Goal: Task Accomplishment & Management: Complete application form

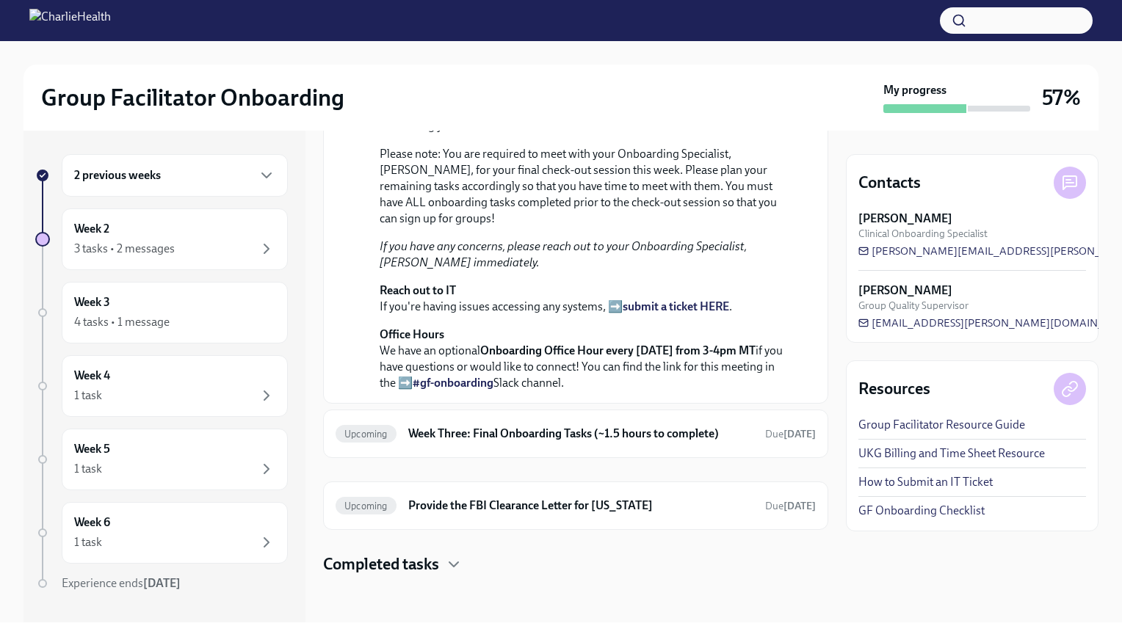
scroll to position [452, 0]
click at [706, 438] on h6 "Week Three: Final Onboarding Tasks (~1.5 hours to complete)" at bounding box center [580, 434] width 345 height 16
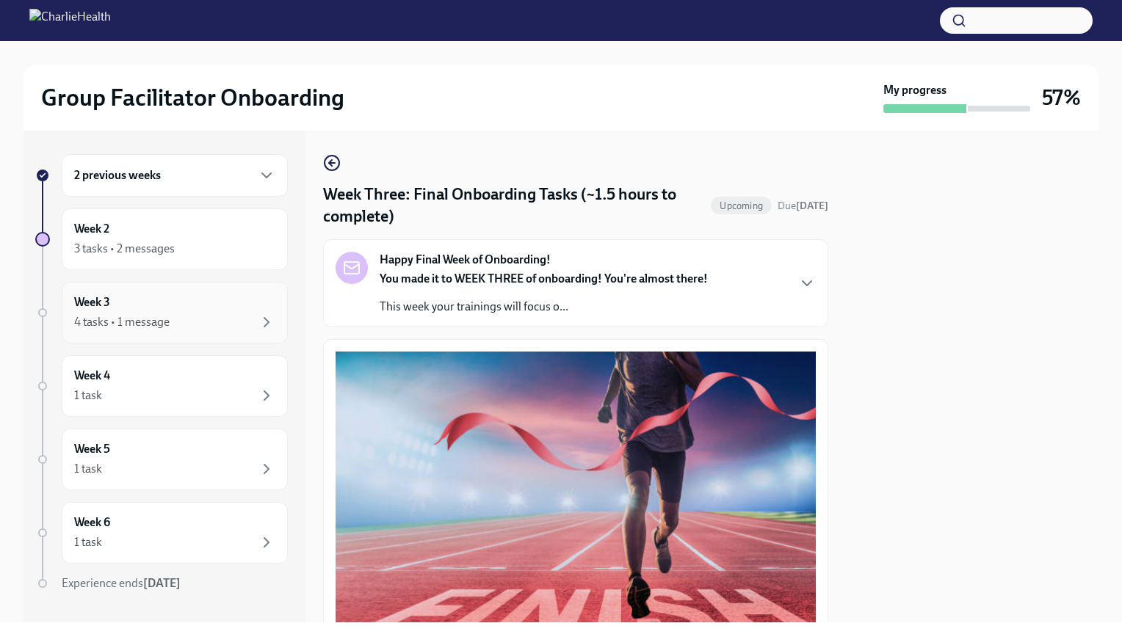
click at [206, 310] on div "Week 3 4 tasks • 1 message" at bounding box center [174, 312] width 201 height 37
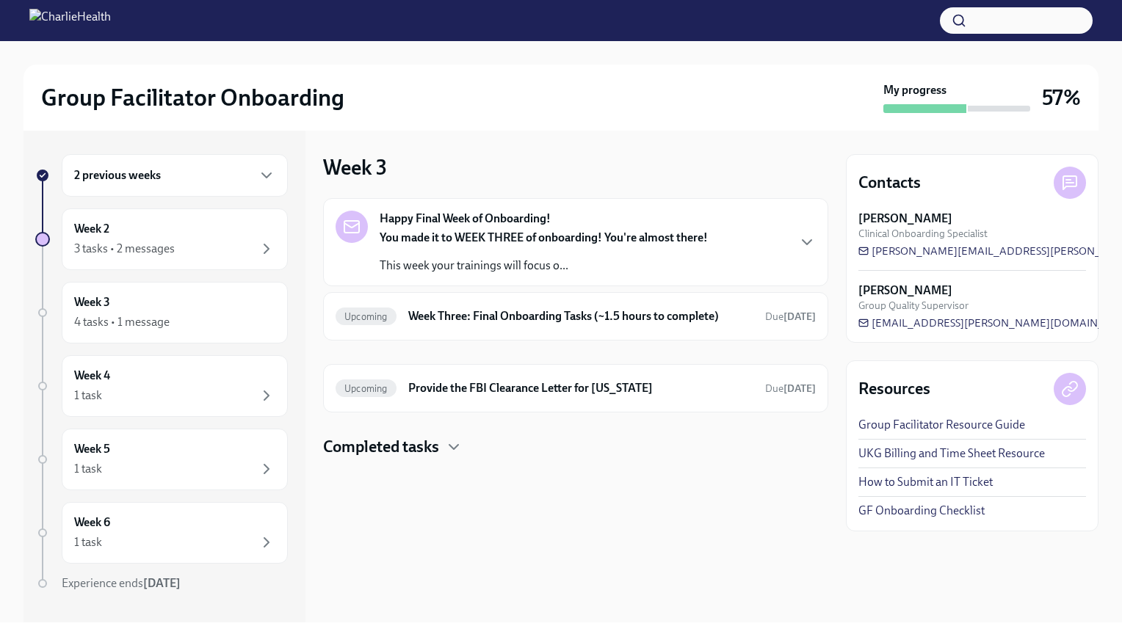
click at [619, 238] on strong "You made it to WEEK THREE of onboarding! You're almost there!" at bounding box center [544, 238] width 328 height 14
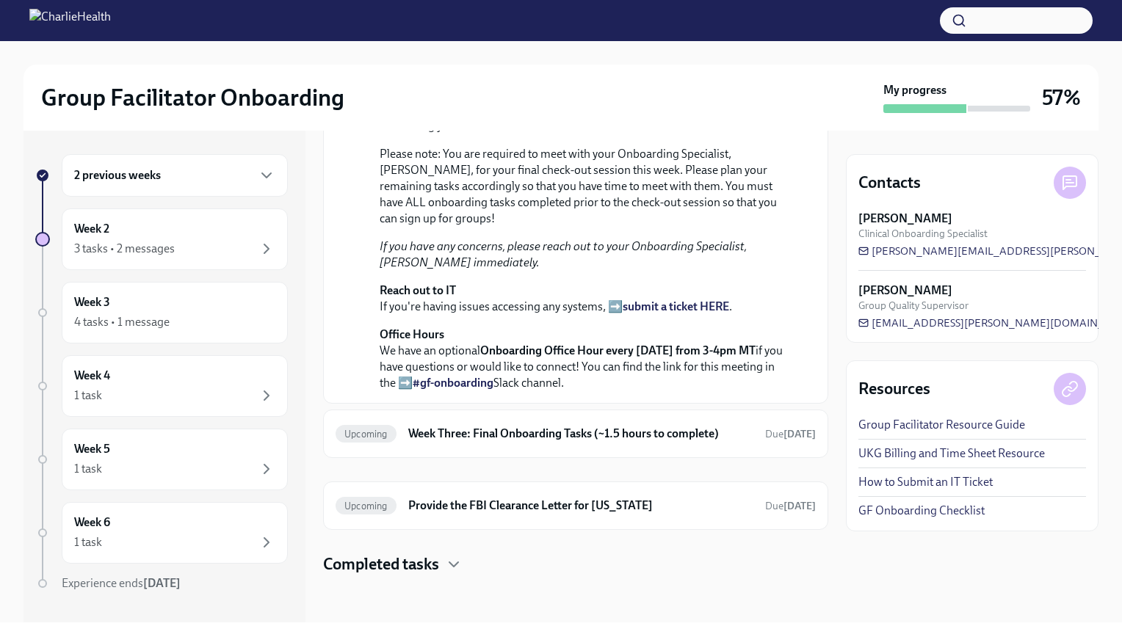
scroll to position [372, 0]
click at [688, 446] on div "Upcoming Week Three: Final Onboarding Tasks (~1.5 hours to complete) Due [DATE]" at bounding box center [576, 433] width 480 height 23
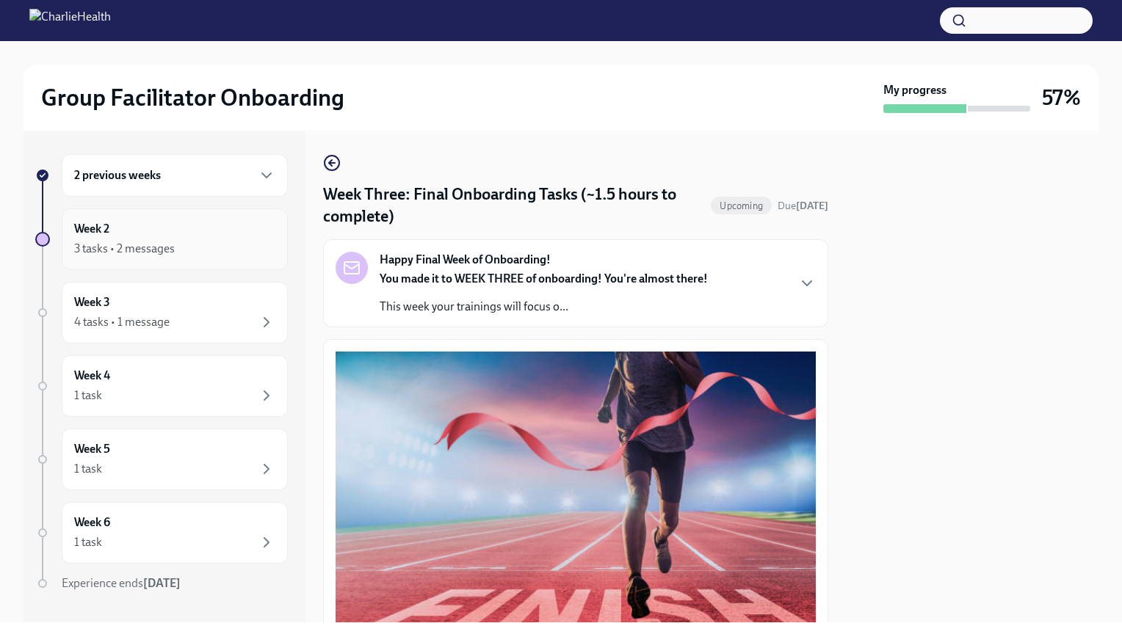
click at [194, 223] on div "Week 2 3 tasks • 2 messages" at bounding box center [174, 239] width 201 height 37
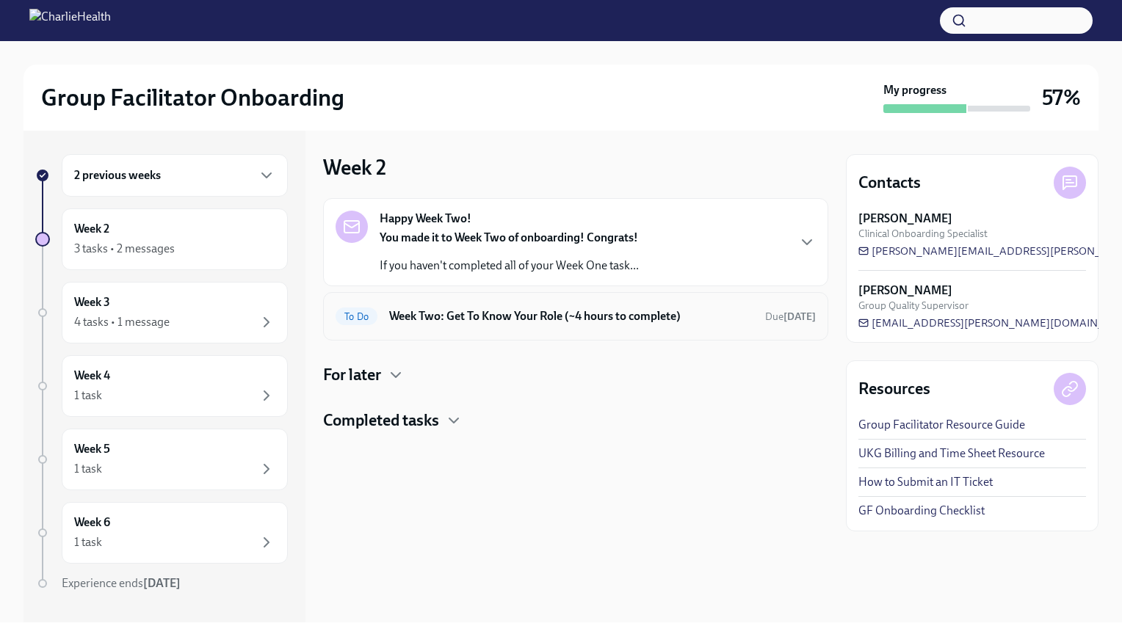
click at [615, 316] on h6 "Week Two: Get To Know Your Role (~4 hours to complete)" at bounding box center [571, 316] width 364 height 16
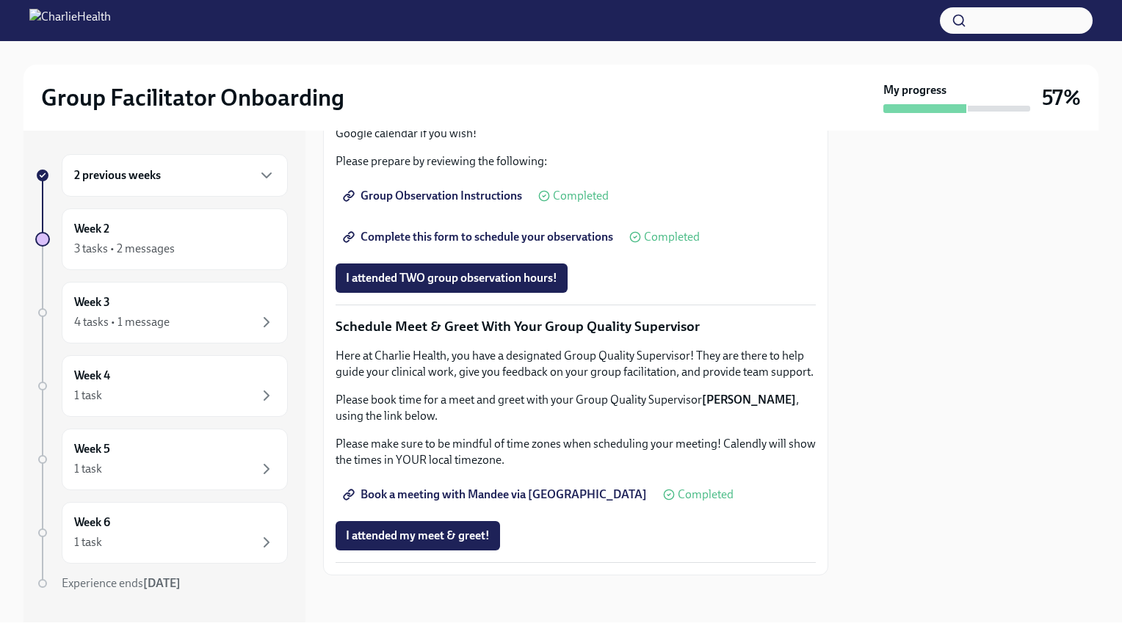
scroll to position [1097, 0]
click at [516, 293] on button "I attended TWO group observation hours!" at bounding box center [452, 278] width 232 height 29
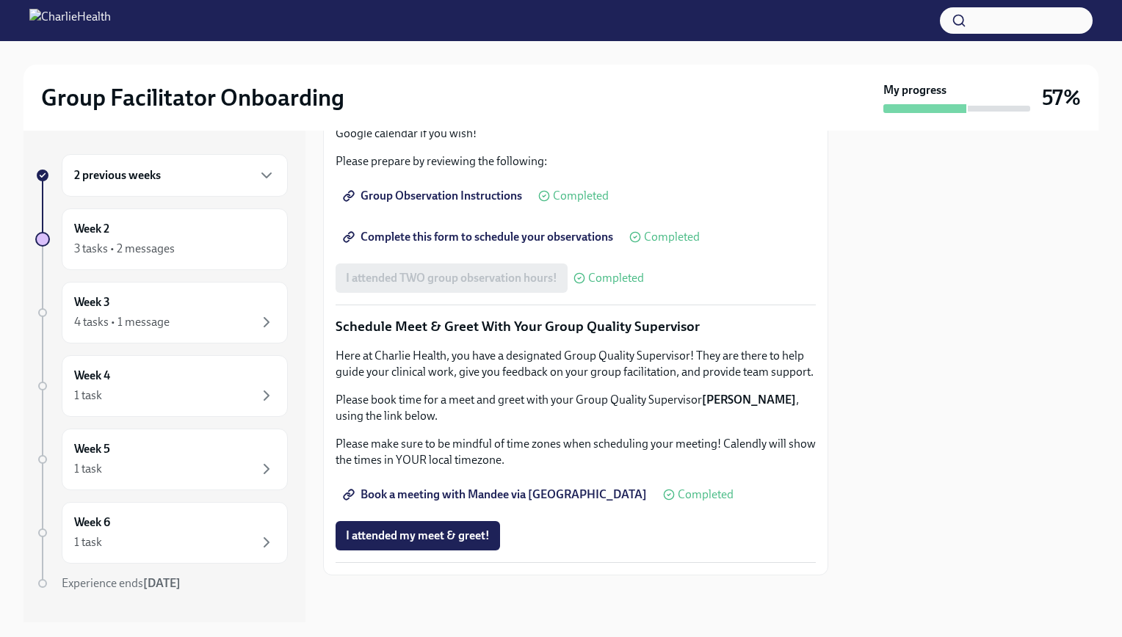
scroll to position [1316, 0]
click at [222, 240] on div "3 tasks • 2 messages" at bounding box center [174, 249] width 201 height 18
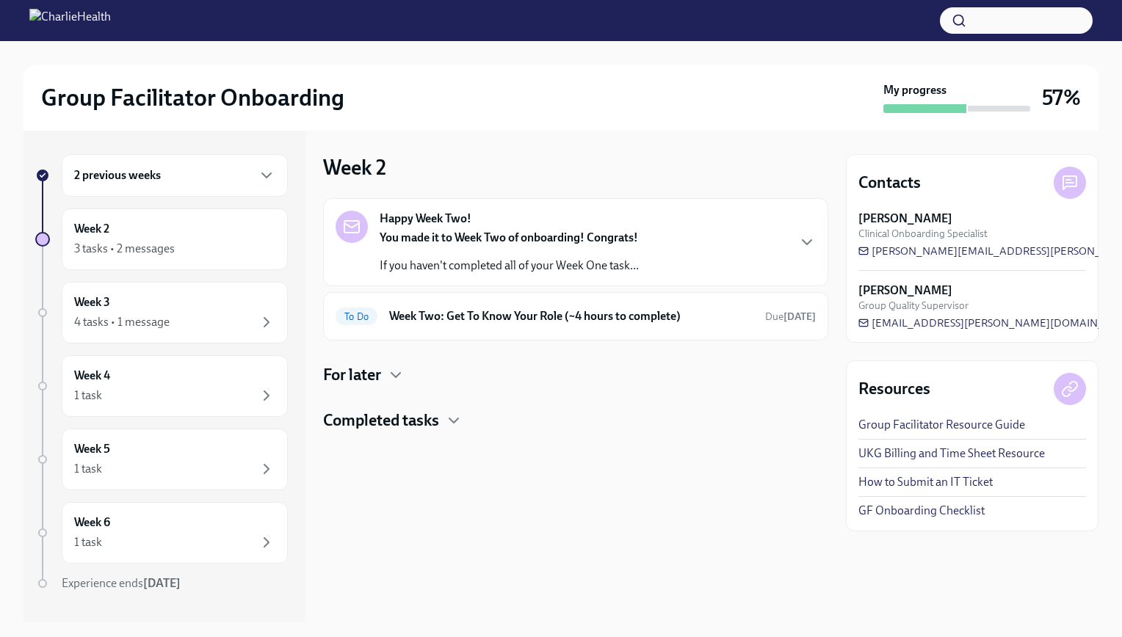
click at [731, 322] on h6 "Week Two: Get To Know Your Role (~4 hours to complete)" at bounding box center [571, 316] width 364 height 16
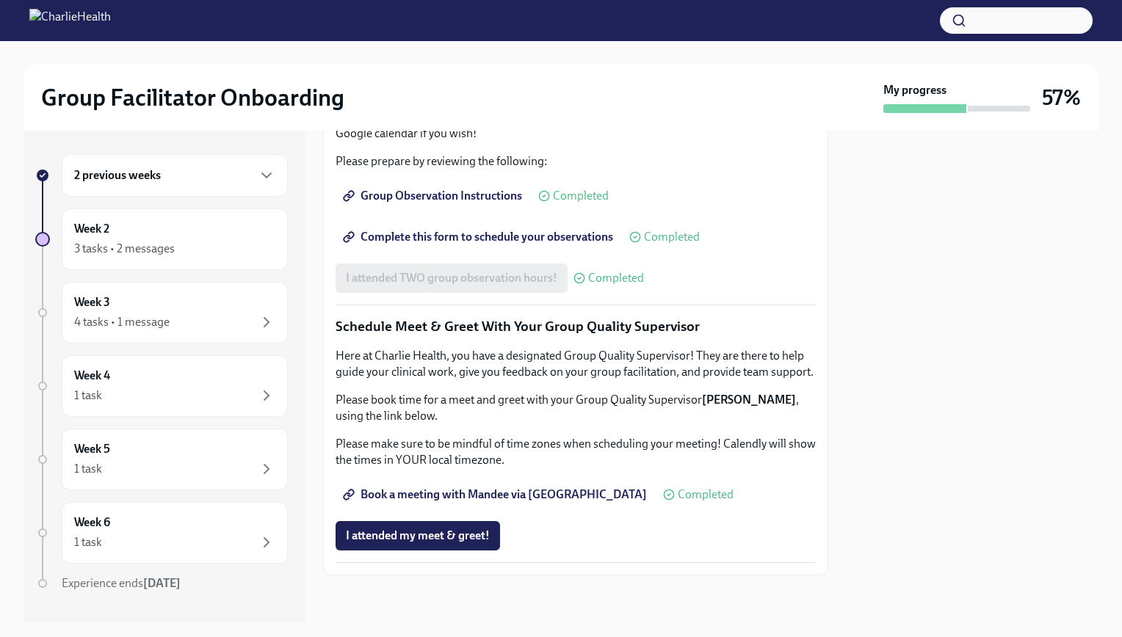
scroll to position [1316, 0]
click at [526, 507] on link "Book a meeting with Mandee via [GEOGRAPHIC_DATA]" at bounding box center [497, 494] width 322 height 29
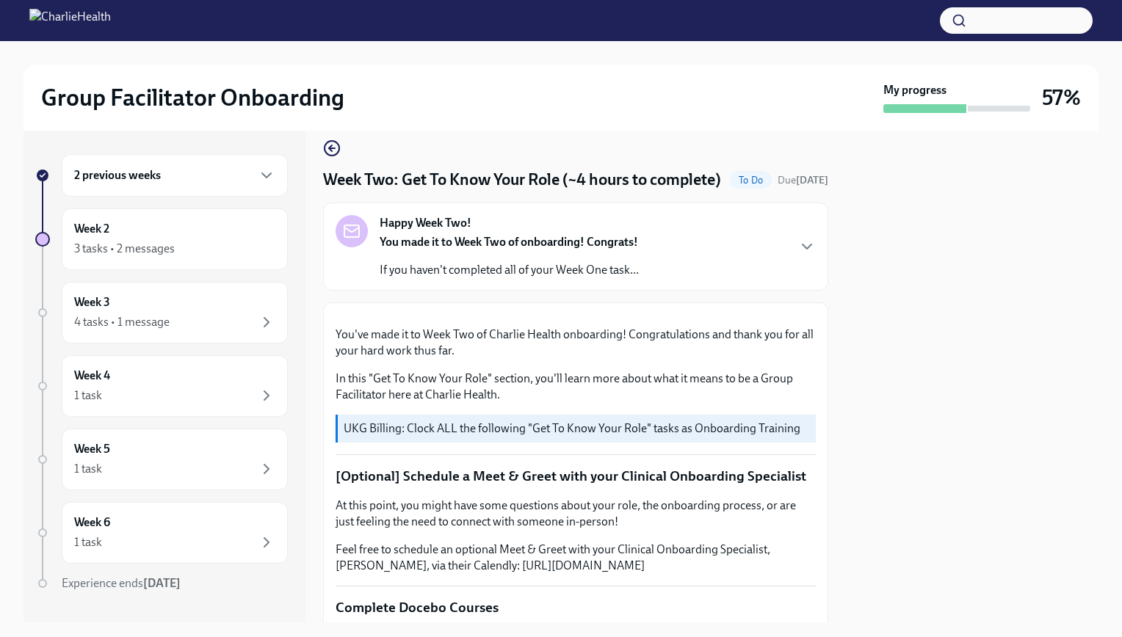
scroll to position [0, 0]
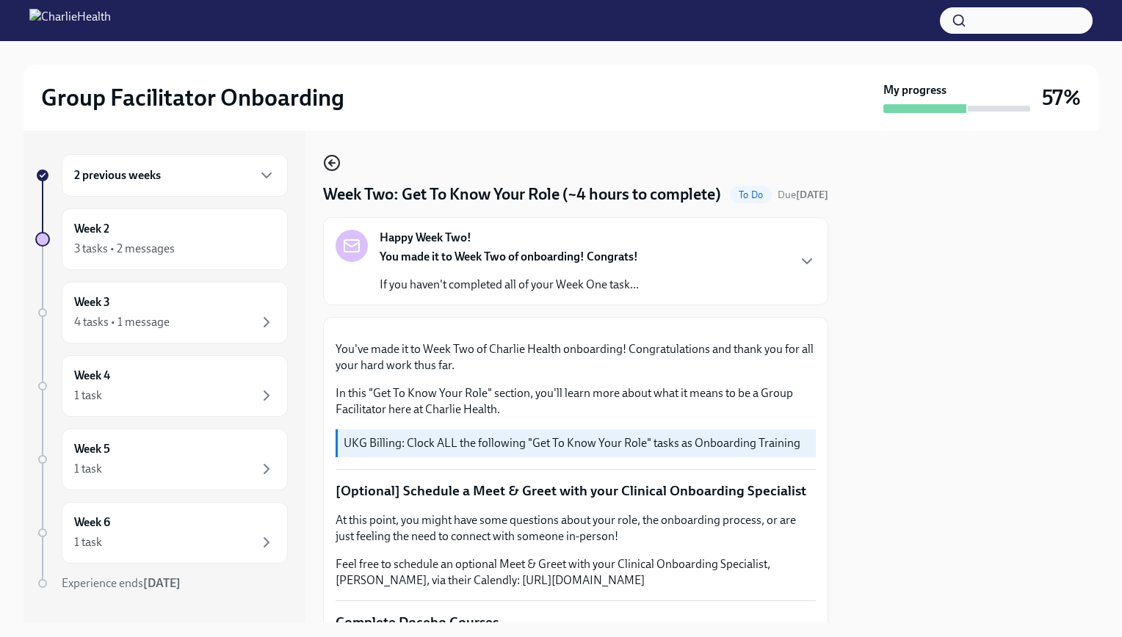
click at [329, 163] on icon "button" at bounding box center [330, 163] width 3 height 6
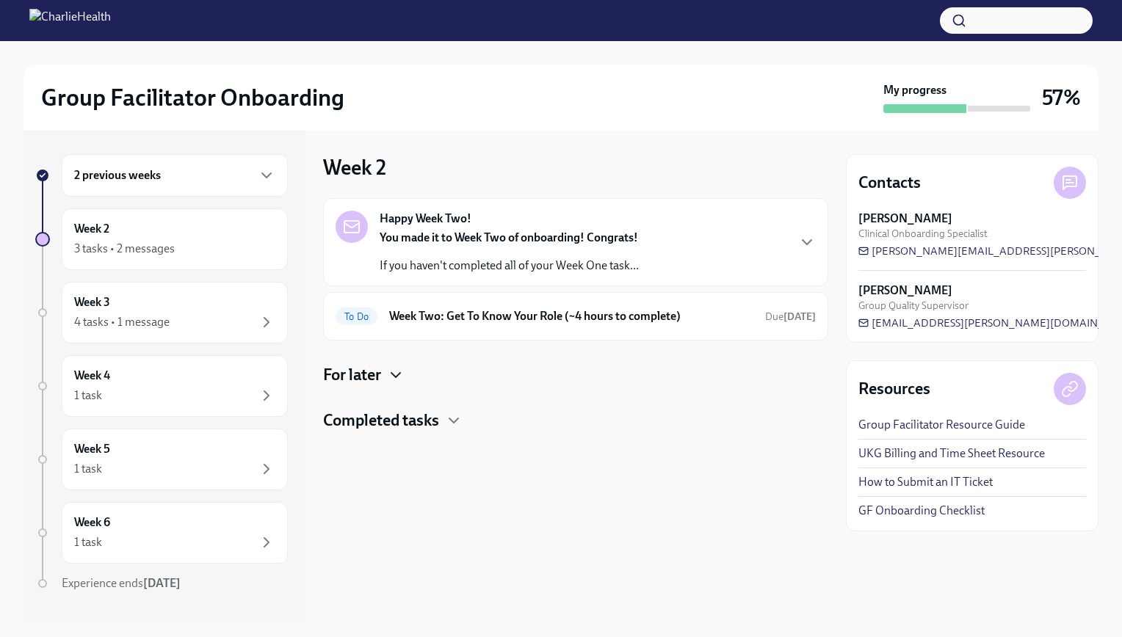
click at [391, 369] on icon "button" at bounding box center [396, 375] width 18 height 18
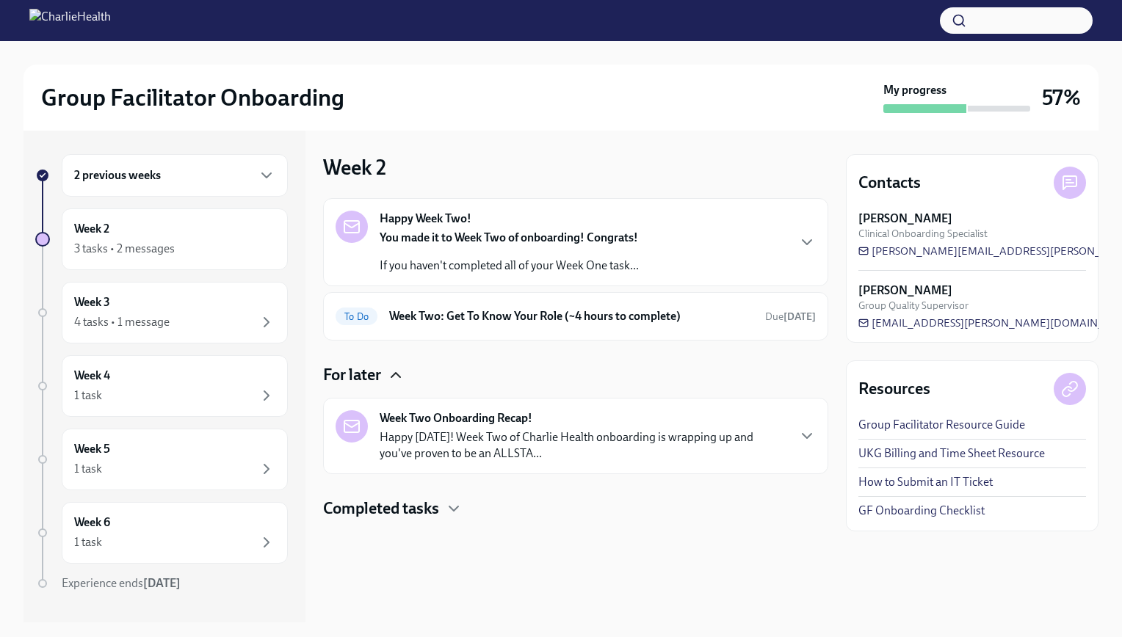
click at [684, 443] on p "Happy [DATE]! Week Two of Charlie Health onboarding is wrapping up and you've p…" at bounding box center [583, 446] width 407 height 32
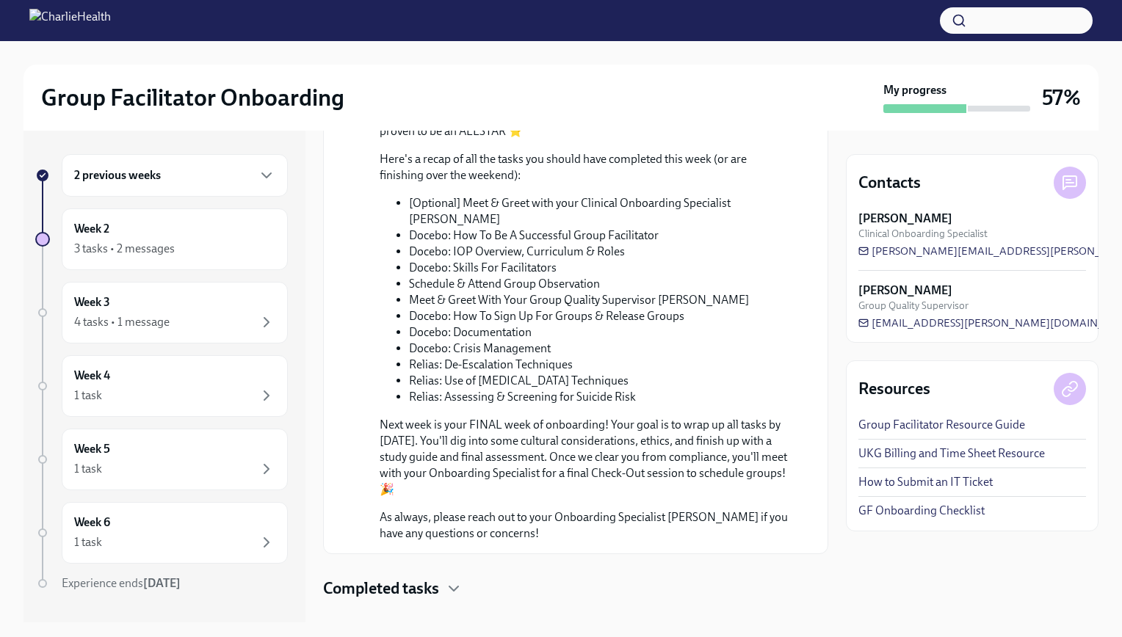
scroll to position [627, 0]
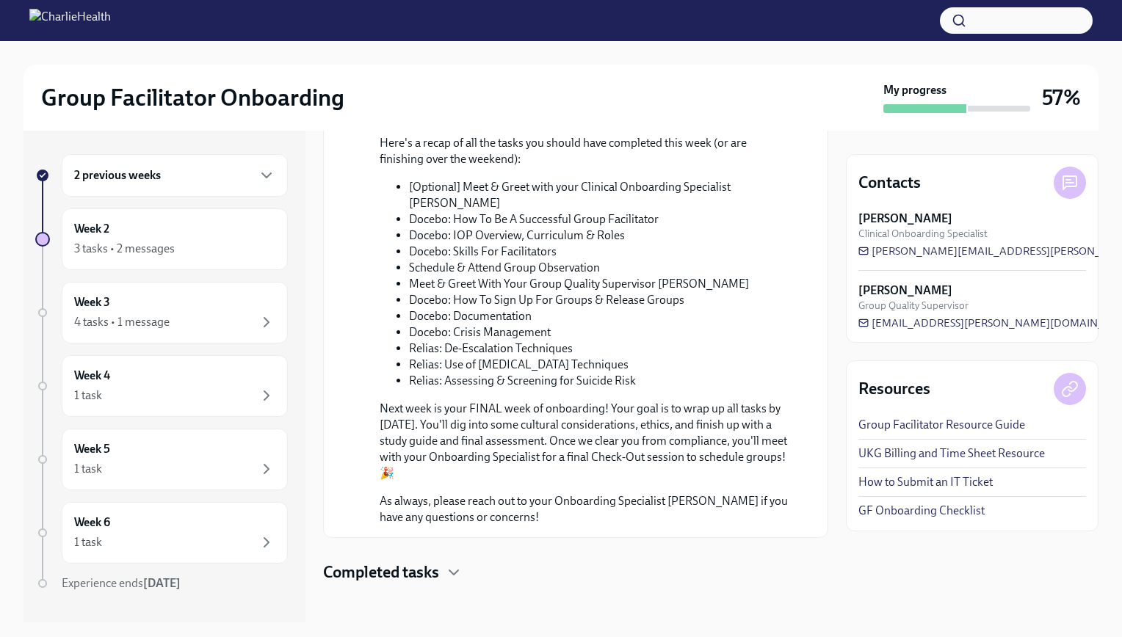
click at [420, 572] on h4 "Completed tasks" at bounding box center [381, 573] width 116 height 22
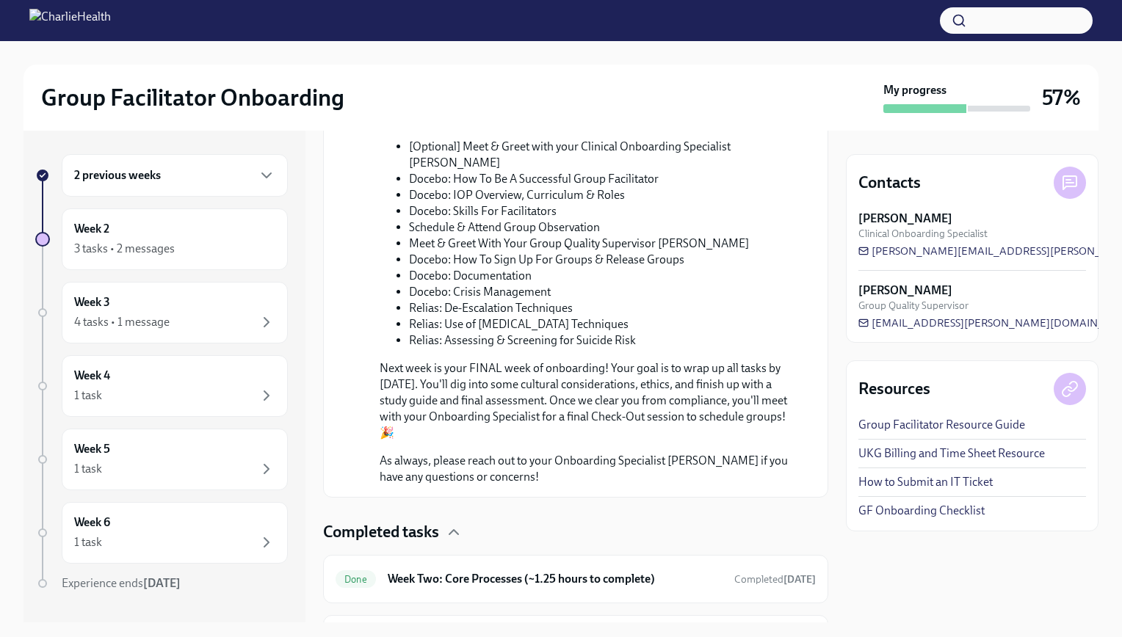
scroll to position [761, 0]
